Goal: Task Accomplishment & Management: Use online tool/utility

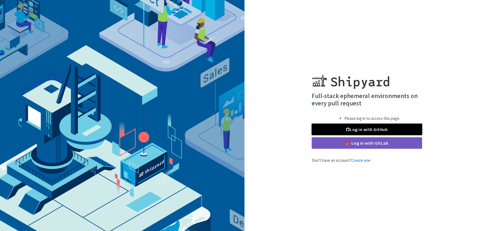
click at [370, 129] on link "Log in with GitHub" at bounding box center [367, 128] width 110 height 11
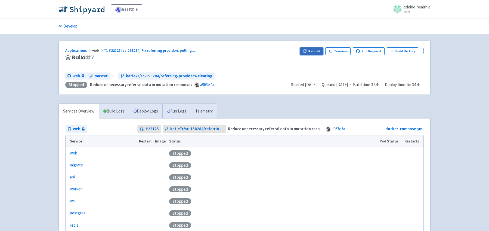
click at [312, 51] on button "Rebuild" at bounding box center [311, 51] width 23 height 8
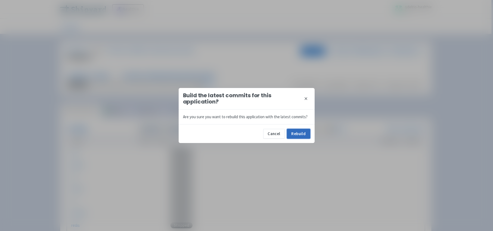
click at [295, 135] on button "Rebuild" at bounding box center [298, 134] width 23 height 10
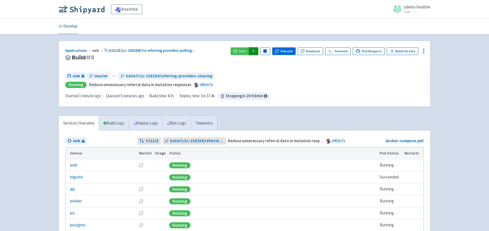
click at [256, 52] on button "button" at bounding box center [253, 51] width 9 height 8
click at [271, 70] on link "web (web)" at bounding box center [263, 70] width 31 height 8
